Goal: Check status: Check status

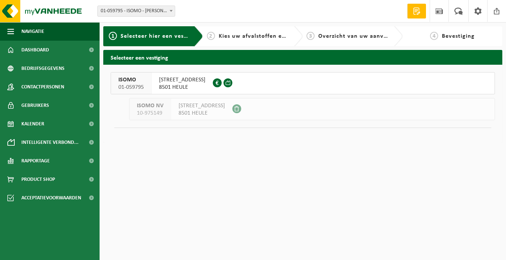
click at [187, 87] on span "8501 HEULE" at bounding box center [182, 86] width 47 height 7
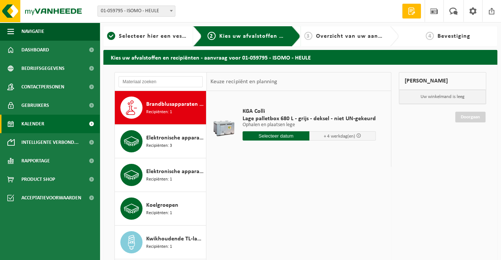
click at [27, 123] on span "Kalender" at bounding box center [32, 123] width 23 height 18
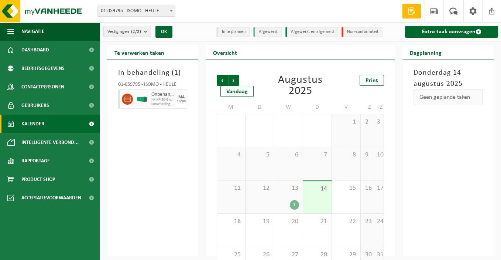
click at [285, 199] on div "13 1" at bounding box center [288, 196] width 28 height 33
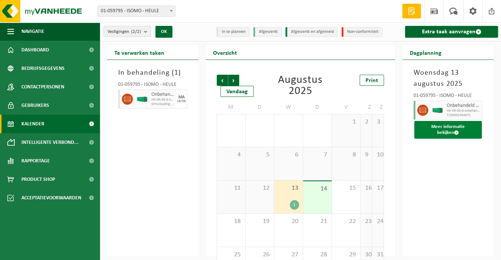
click at [439, 125] on button "Meer informatie bekijken" at bounding box center [448, 130] width 68 height 18
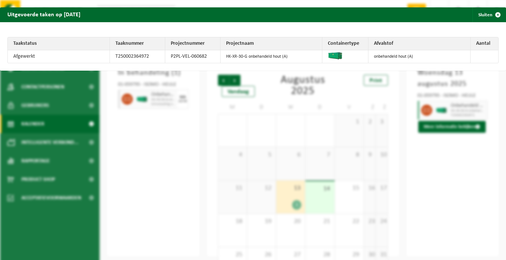
click at [449, 148] on div "Uitgevoerde taken op [DATE] Sluiten Taakstatus Taaknummer Projectnummer Project…" at bounding box center [253, 130] width 506 height 260
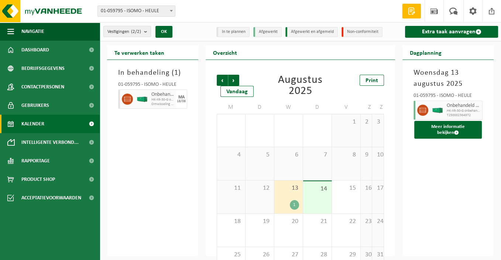
click at [326, 198] on div "14" at bounding box center [317, 197] width 28 height 32
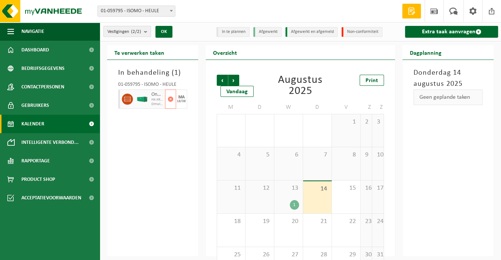
click at [130, 98] on icon at bounding box center [127, 99] width 7 height 7
